Goal: Task Accomplishment & Management: Use online tool/utility

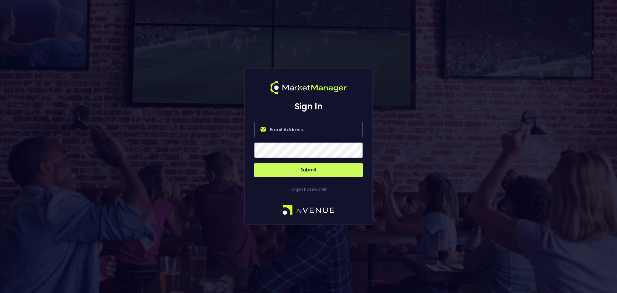
type input "Ginger@nVenue.com"
click at [310, 171] on button "Submit" at bounding box center [308, 170] width 109 height 14
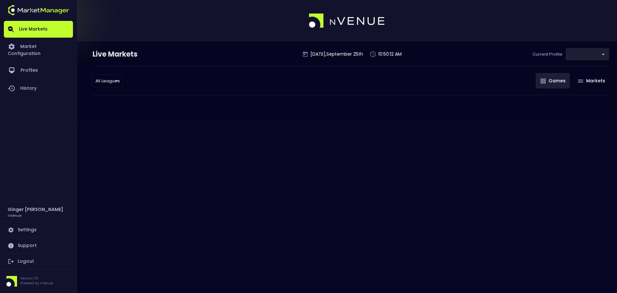
type input "d66ee90f-df8e-430e-a05c-aaf70ad95ad9"
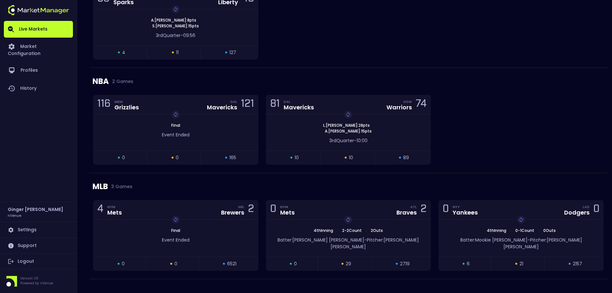
scroll to position [543, 0]
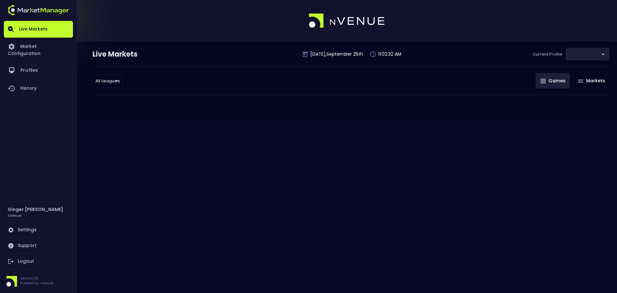
type input "d66ee90f-df8e-430e-a05c-aaf70ad95ad9"
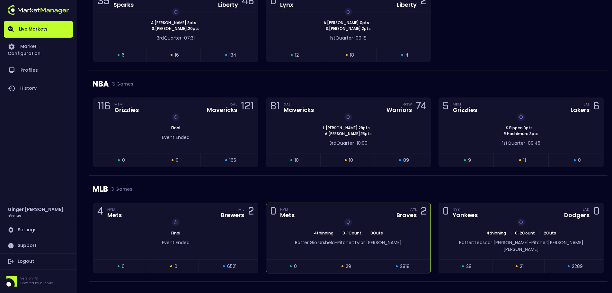
scroll to position [537, 0]
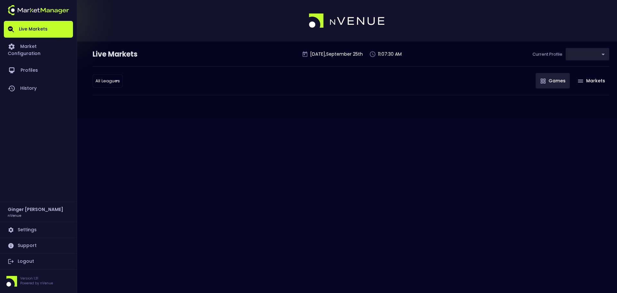
type input "d66ee90f-df8e-430e-a05c-aaf70ad95ad9"
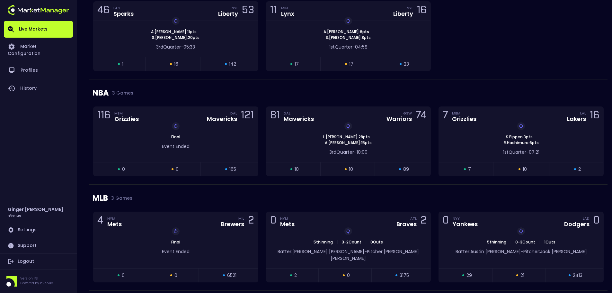
scroll to position [537, 0]
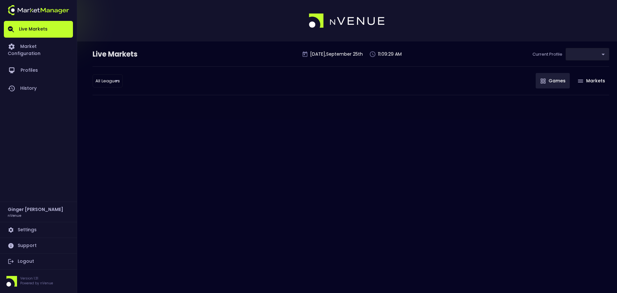
type input "d66ee90f-df8e-430e-a05c-aaf70ad95ad9"
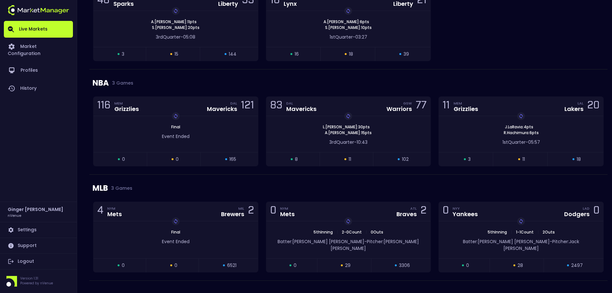
scroll to position [544, 0]
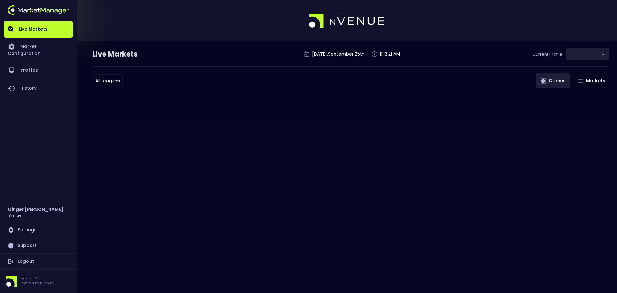
type input "d66ee90f-df8e-430e-a05c-aaf70ad95ad9"
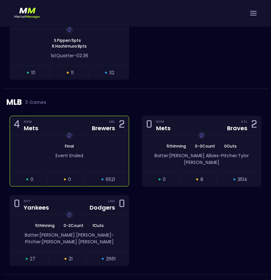
scroll to position [807, 0]
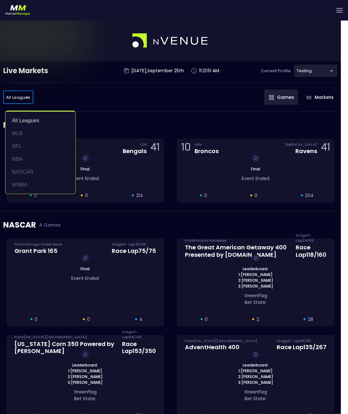
click at [20, 134] on li "MLB" at bounding box center [40, 133] width 70 height 13
type input "MLB"
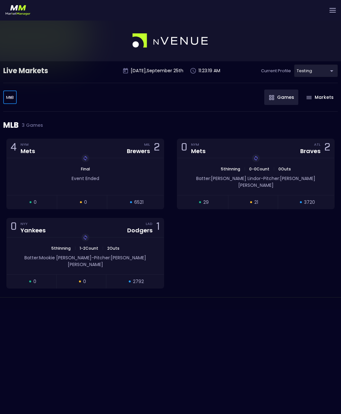
click at [10, 96] on body "Live Markets Market Configuration Profiles History Ginger Christopher nVenue Se…" at bounding box center [170, 227] width 341 height 414
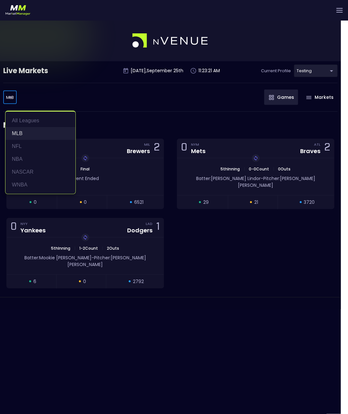
click at [19, 135] on li "MLB" at bounding box center [40, 133] width 70 height 13
click at [10, 98] on body "Live Markets Market Configuration Profiles History Ginger Christopher nVenue Se…" at bounding box center [174, 227] width 348 height 414
click at [19, 132] on li "MLB" at bounding box center [40, 133] width 70 height 13
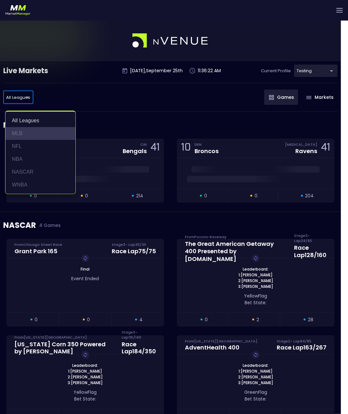
click at [24, 135] on li "MLB" at bounding box center [40, 133] width 70 height 13
type input "MLB"
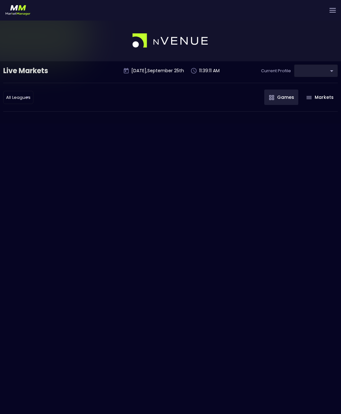
type input "d66ee90f-df8e-430e-a05c-aaf70ad95ad9"
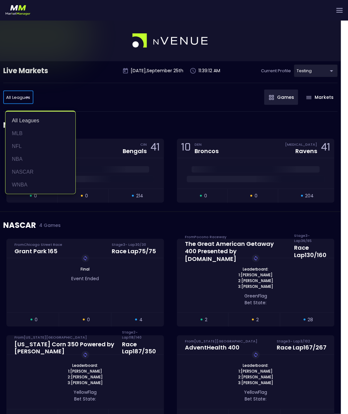
click at [22, 134] on li "MLB" at bounding box center [40, 133] width 70 height 13
type input "MLB"
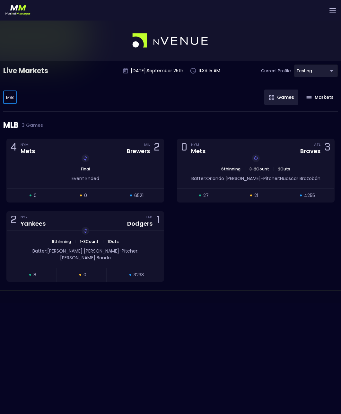
scroll to position [20, 0]
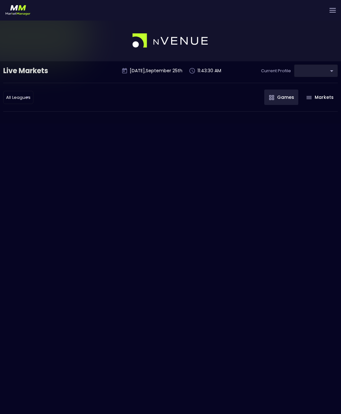
type input "d66ee90f-df8e-430e-a05c-aaf70ad95ad9"
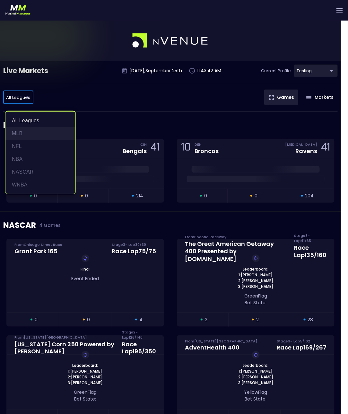
click at [16, 131] on li "MLB" at bounding box center [40, 133] width 70 height 13
type input "MLB"
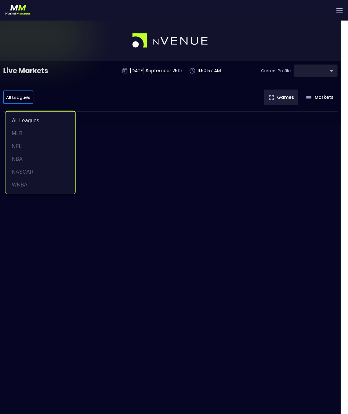
click at [27, 97] on body "Live Markets Market Configuration Profiles History Ginger Christopher nVenue Se…" at bounding box center [174, 227] width 348 height 414
click at [21, 133] on li "MLB" at bounding box center [40, 133] width 70 height 13
type input "MLB"
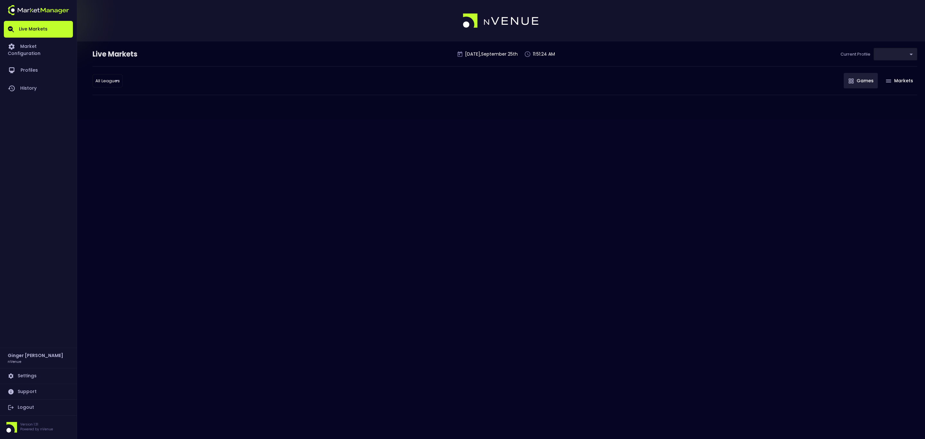
click at [103, 80] on body "Live Markets Market Configuration Profiles History [PERSON_NAME] nVenue Setting…" at bounding box center [462, 219] width 925 height 439
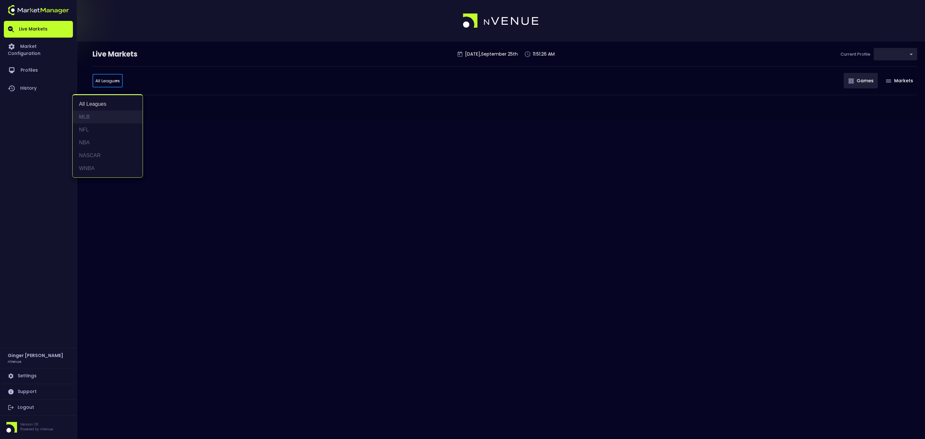
click at [87, 116] on li "MLB" at bounding box center [108, 117] width 70 height 13
type input "MLB"
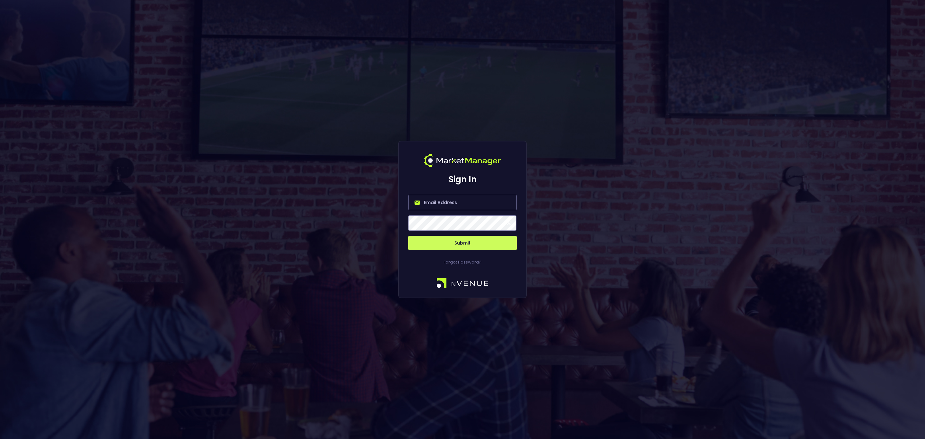
type input "[EMAIL_ADDRESS][DOMAIN_NAME]"
click at [447, 243] on button "Submit" at bounding box center [462, 243] width 109 height 14
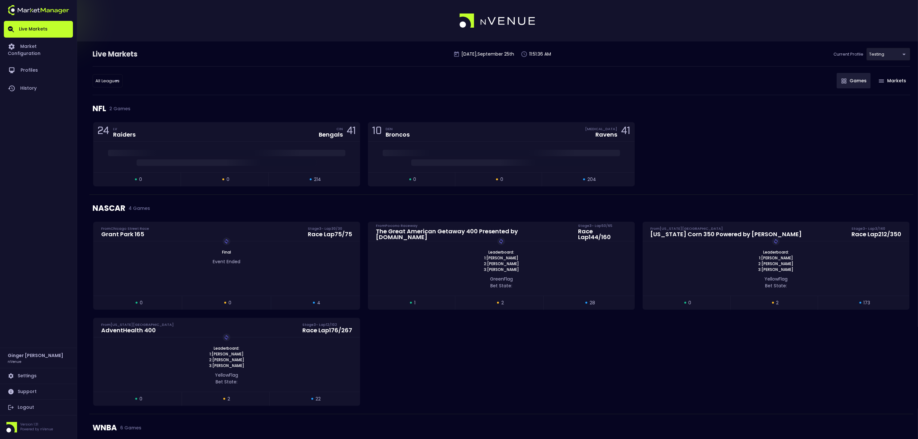
click at [107, 80] on body "Live Markets Market Configuration Profiles History Ginger Christopher nVenue Se…" at bounding box center [459, 441] width 918 height 883
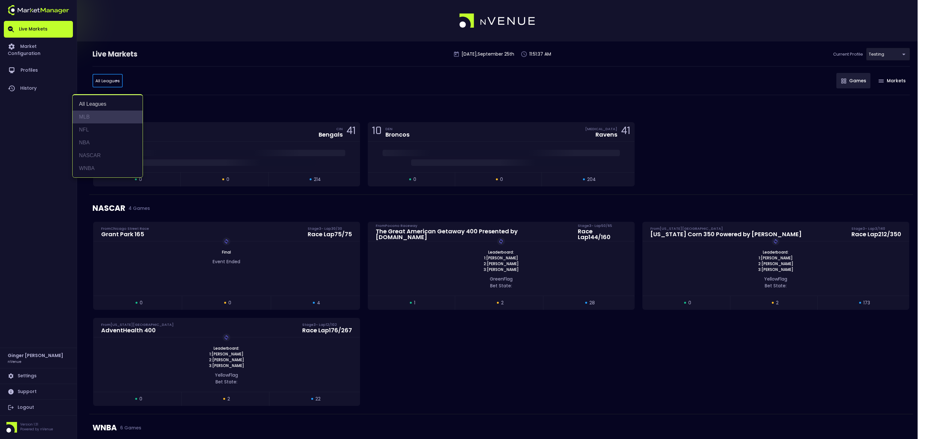
click at [88, 117] on li "MLB" at bounding box center [108, 117] width 70 height 13
type input "MLB"
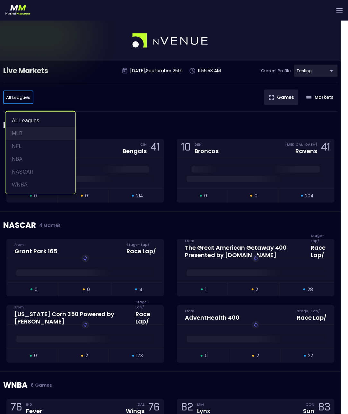
click at [24, 131] on li "MLB" at bounding box center [40, 133] width 70 height 13
type input "MLB"
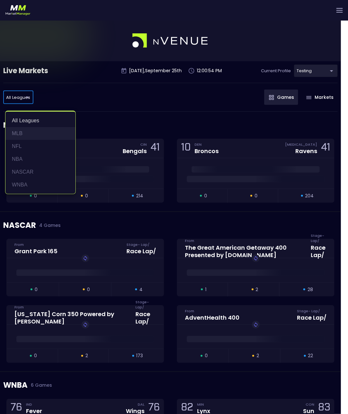
click at [21, 132] on li "MLB" at bounding box center [40, 133] width 70 height 13
type input "MLB"
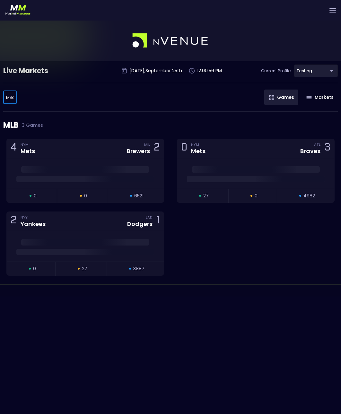
scroll to position [20, 0]
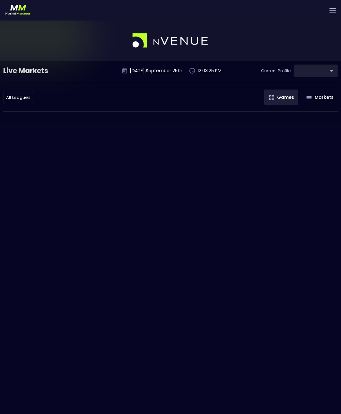
type input "d66ee90f-df8e-430e-a05c-aaf70ad95ad9"
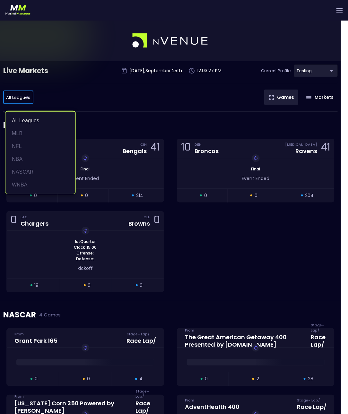
click at [18, 132] on li "MLB" at bounding box center [40, 133] width 70 height 13
type input "MLB"
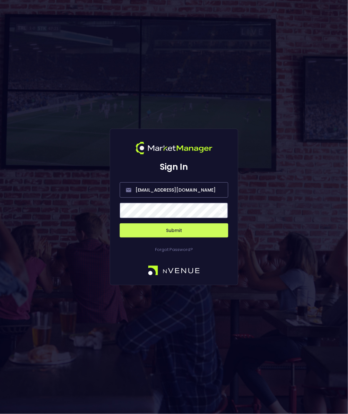
click at [180, 231] on button "Submit" at bounding box center [174, 231] width 109 height 14
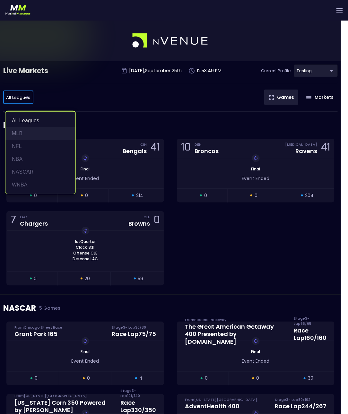
click at [22, 136] on li "MLB" at bounding box center [40, 133] width 70 height 13
type input "MLB"
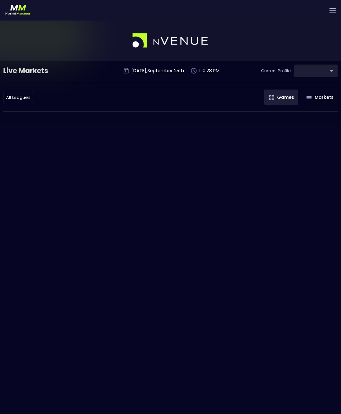
type input "d66ee90f-df8e-430e-a05c-aaf70ad95ad9"
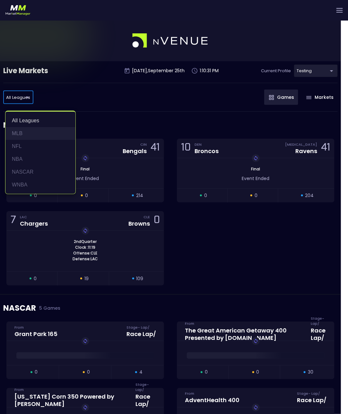
click at [21, 133] on li "MLB" at bounding box center [40, 133] width 70 height 13
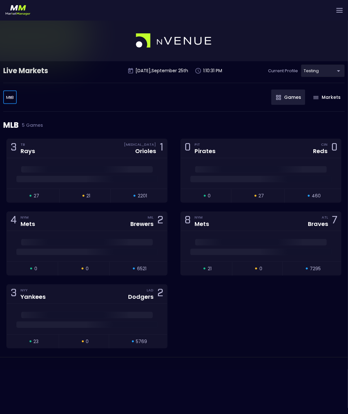
type input "MLB"
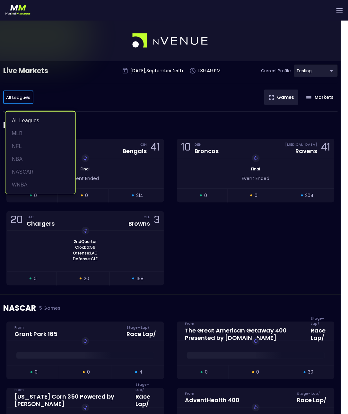
click at [29, 130] on li "MLB" at bounding box center [40, 133] width 70 height 13
type input "MLB"
